Goal: Navigation & Orientation: Go to known website

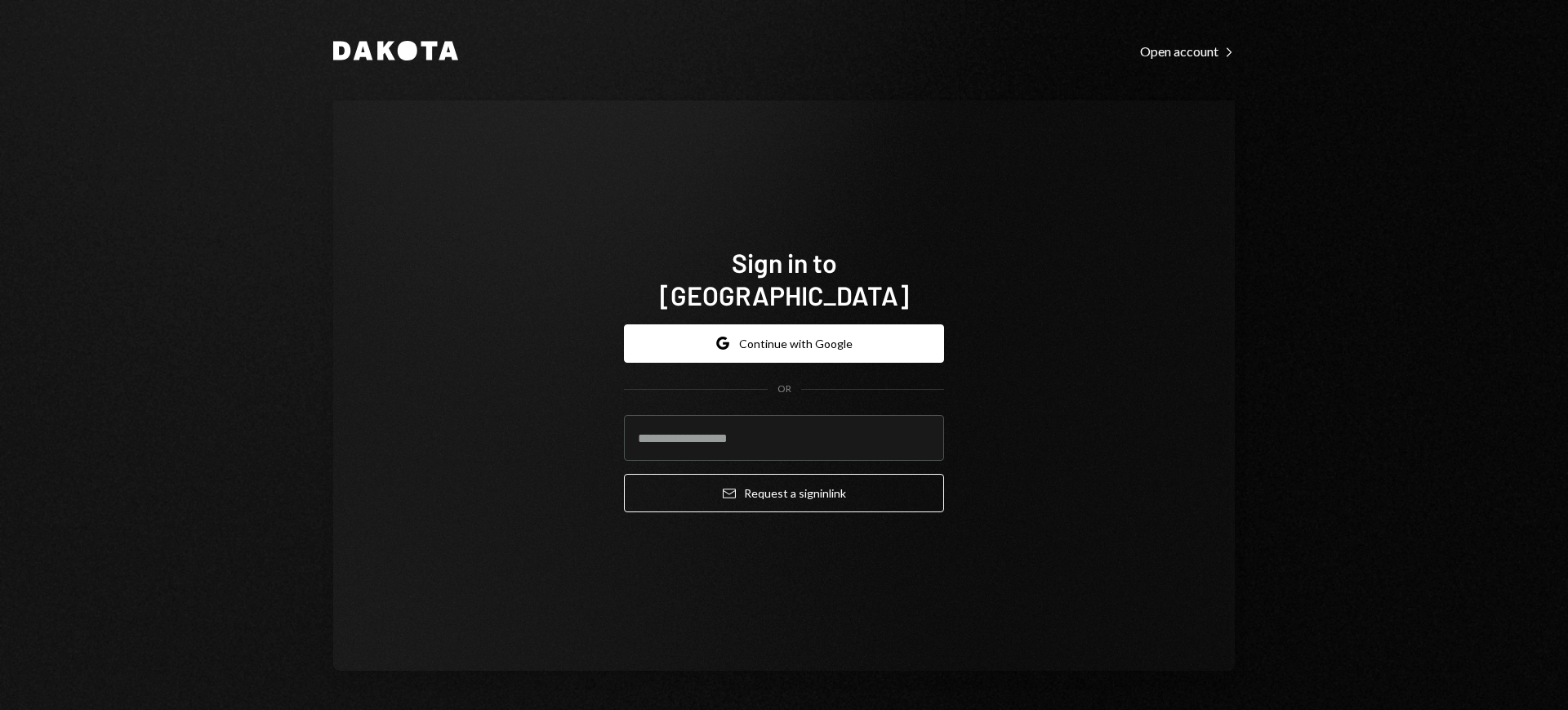
type input "**********"
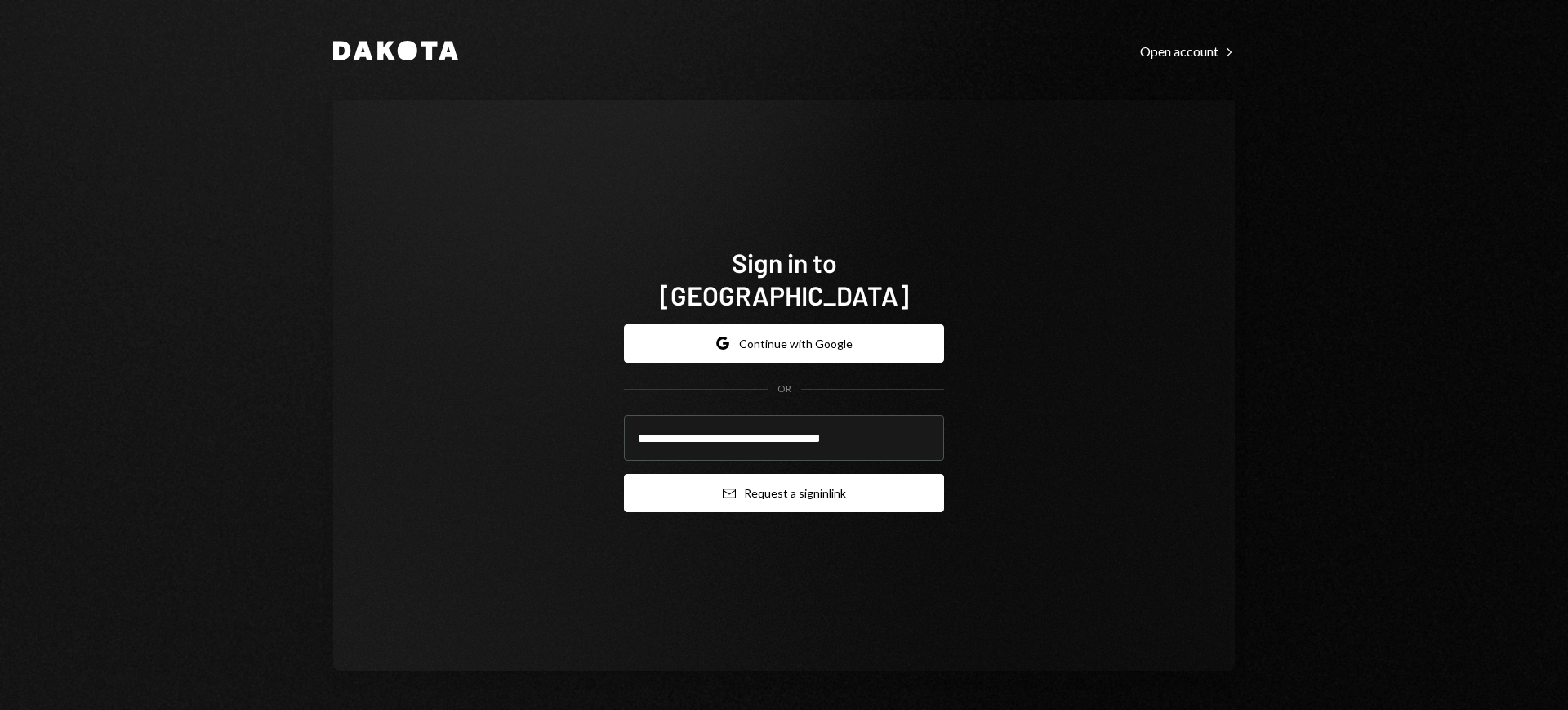
click at [799, 482] on button "Email Request a sign in link" at bounding box center [784, 493] width 320 height 38
